Goal: Task Accomplishment & Management: Use online tool/utility

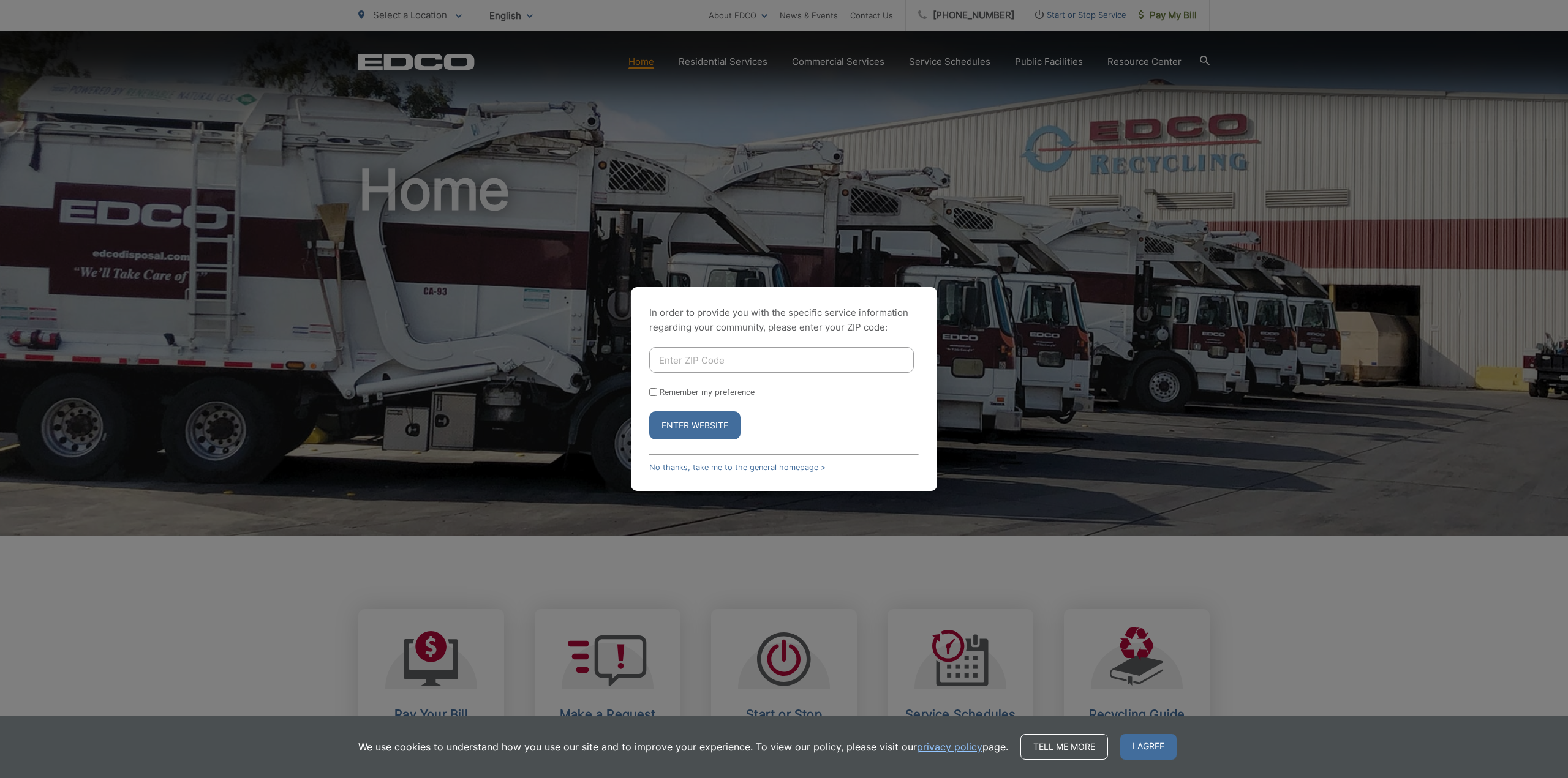
click at [720, 425] on button "Enter Website" at bounding box center [695, 425] width 91 height 28
click at [713, 350] on input "Enter ZIP Code" at bounding box center [781, 360] width 265 height 25
type input "90621"
click at [699, 436] on button "Enter Website" at bounding box center [695, 425] width 91 height 28
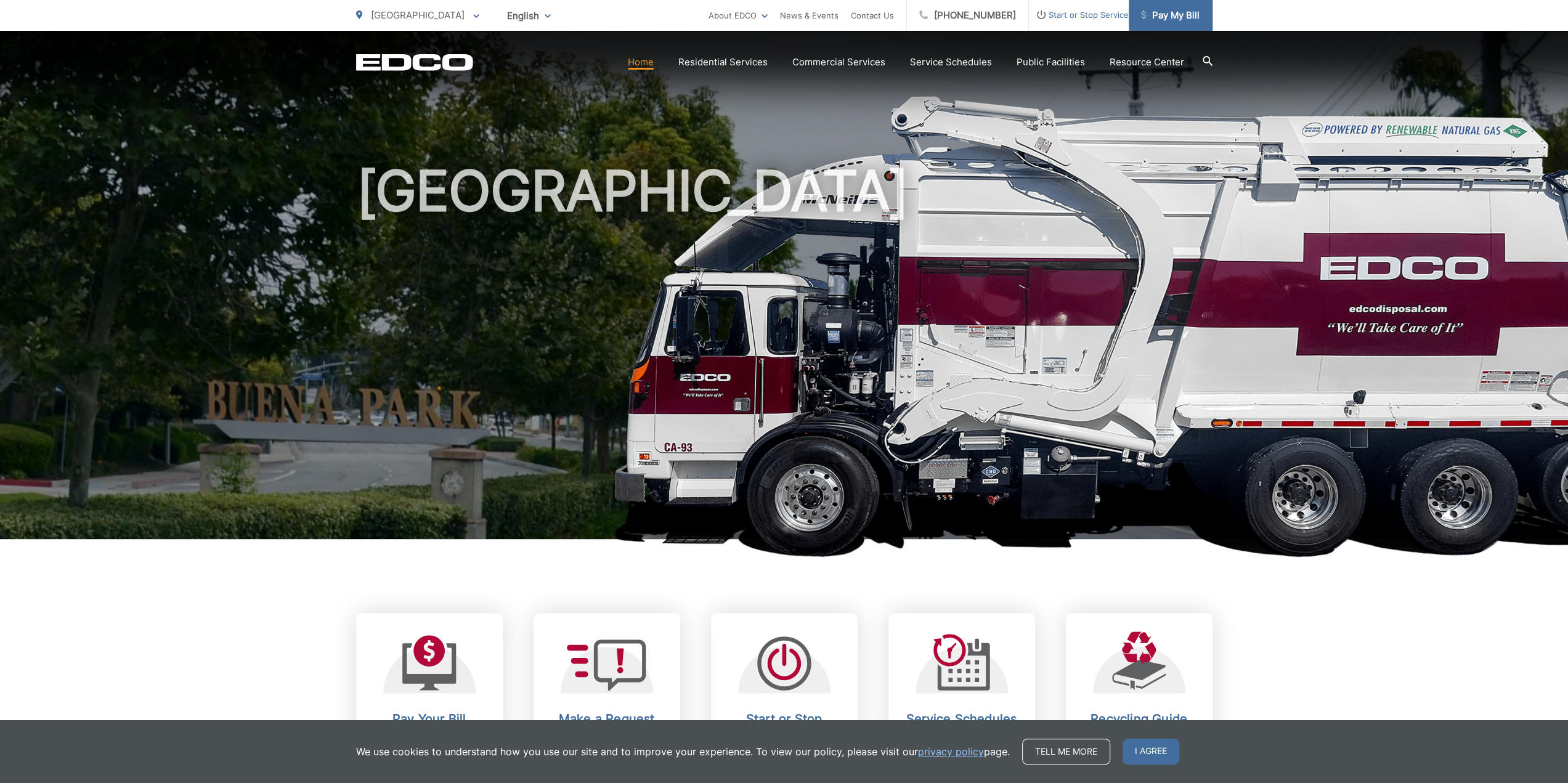
click at [1147, 9] on span "Pay My Bill" at bounding box center [1170, 15] width 58 height 15
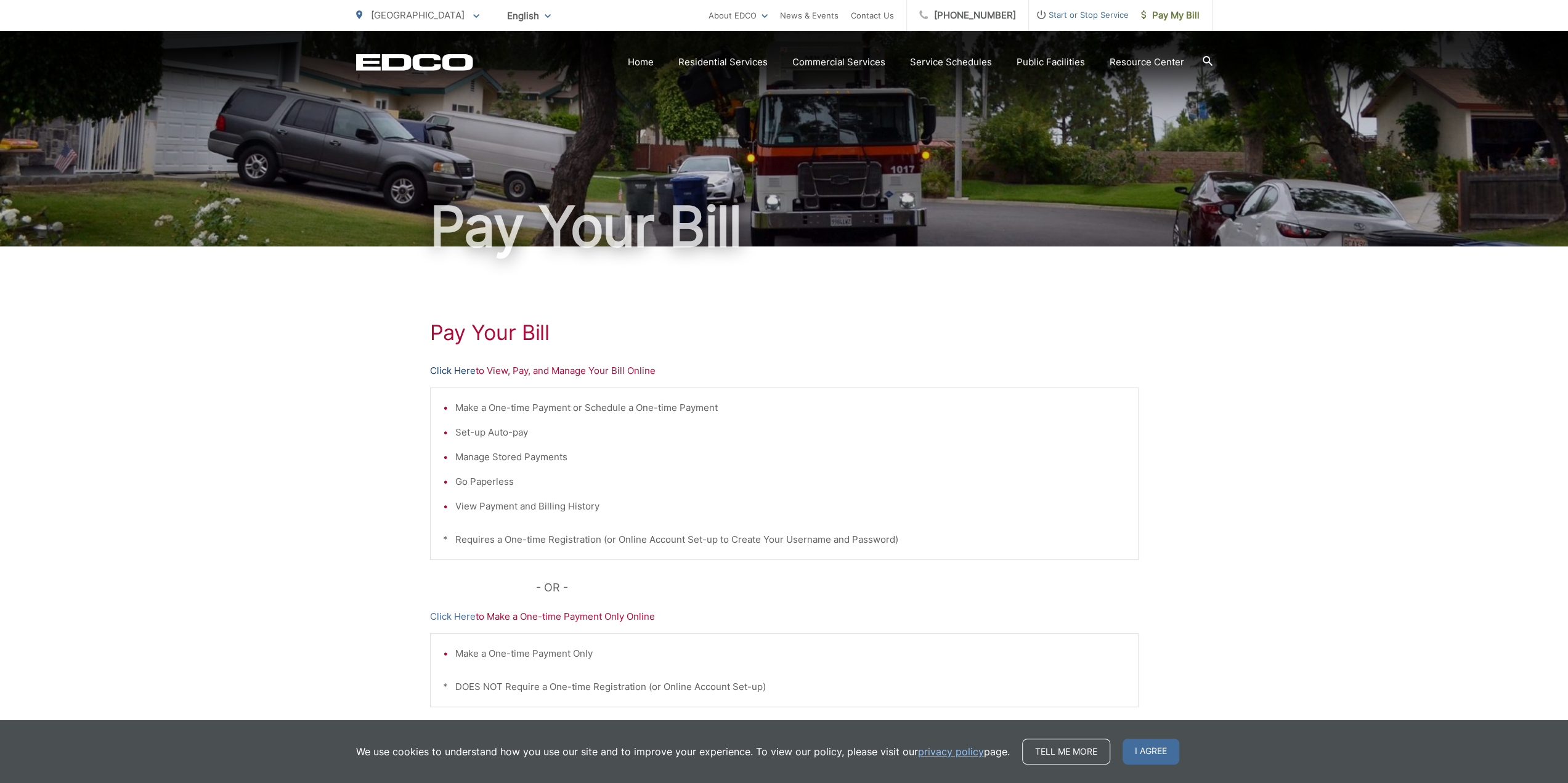
click at [446, 370] on link "Click Here" at bounding box center [453, 371] width 46 height 15
